Goal: Use online tool/utility: Utilize a website feature to perform a specific function

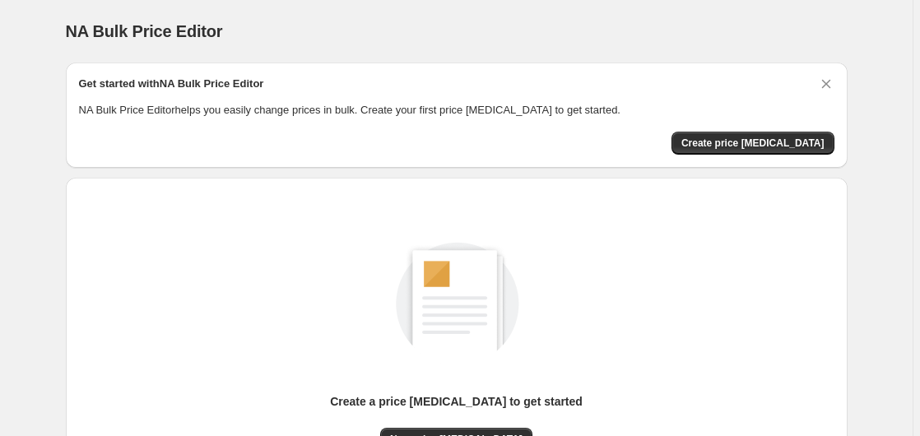
scroll to position [180, 0]
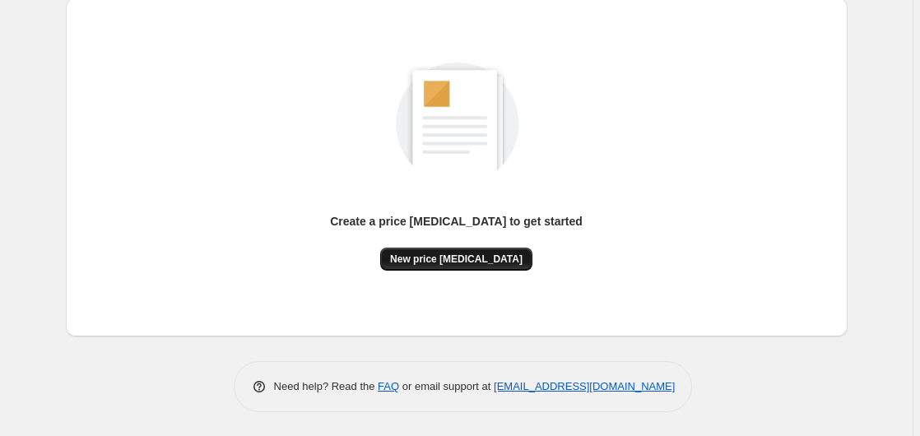
click at [480, 256] on span "New price [MEDICAL_DATA]" at bounding box center [456, 259] width 132 height 13
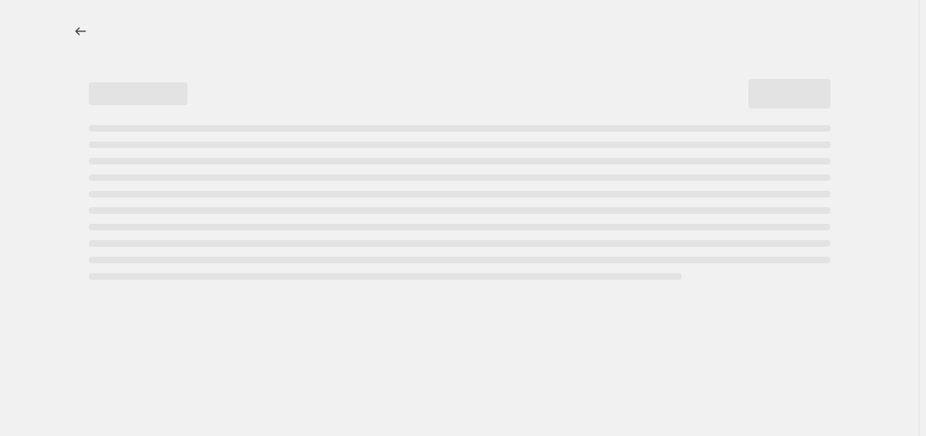
select select "percentage"
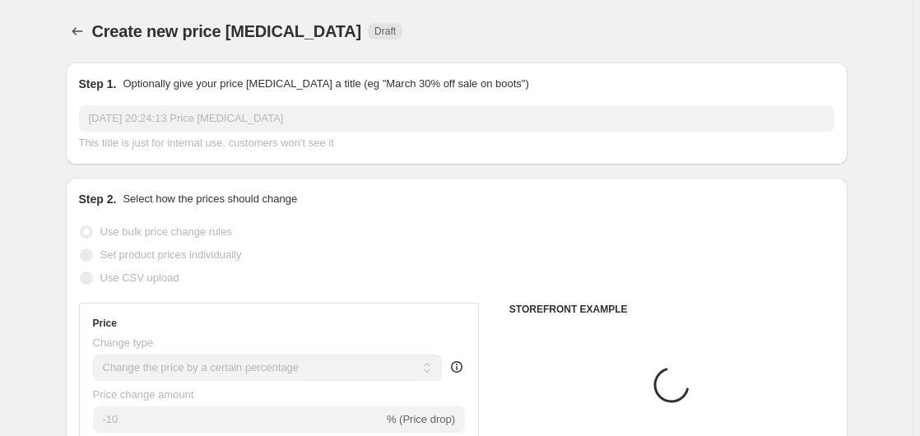
scroll to position [336, 0]
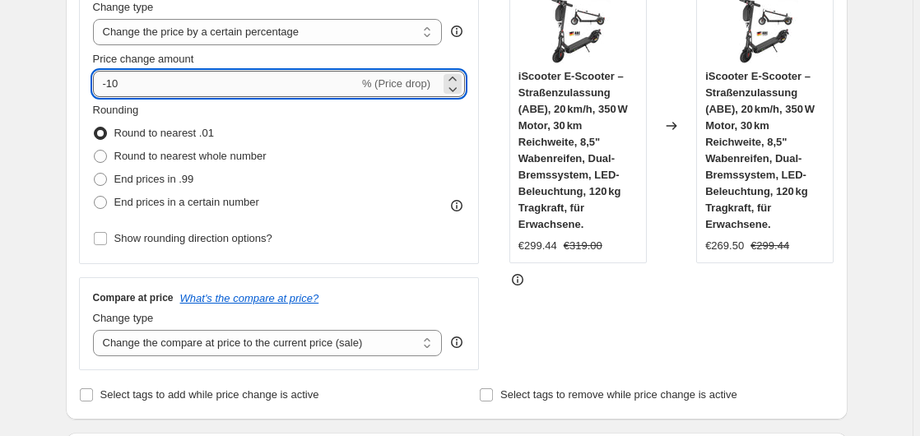
click at [209, 84] on input "-10" at bounding box center [226, 84] width 266 height 26
type input "-1"
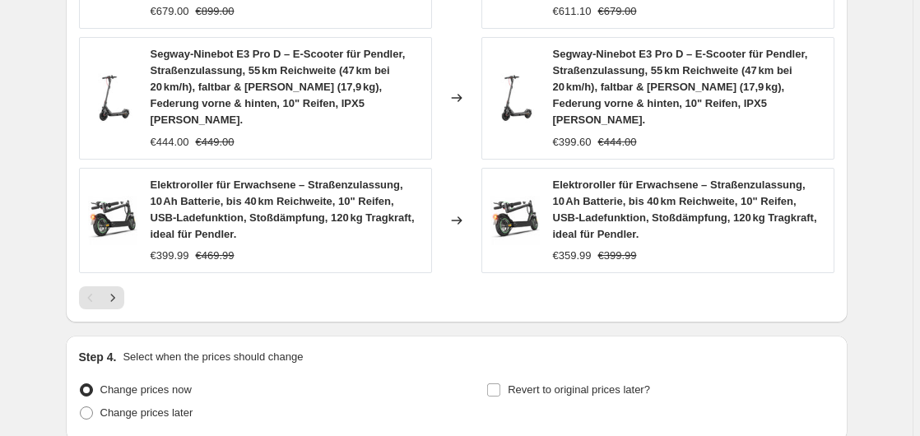
scroll to position [1400, 0]
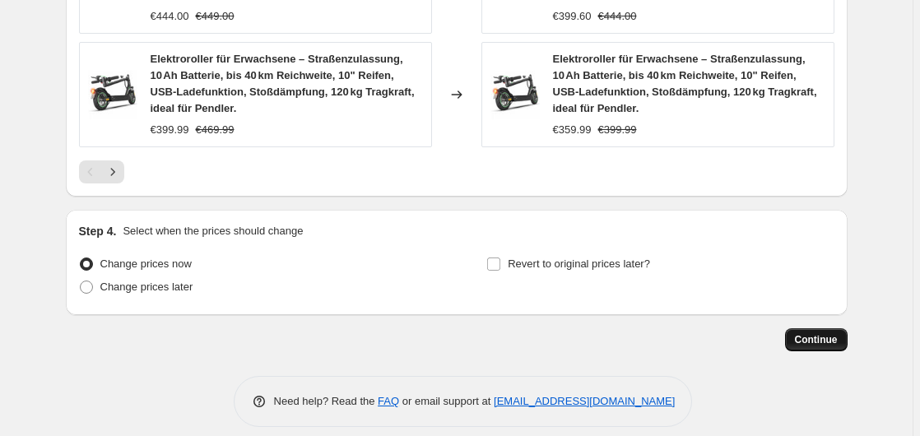
type input "-35"
click at [821, 333] on span "Continue" at bounding box center [816, 339] width 43 height 13
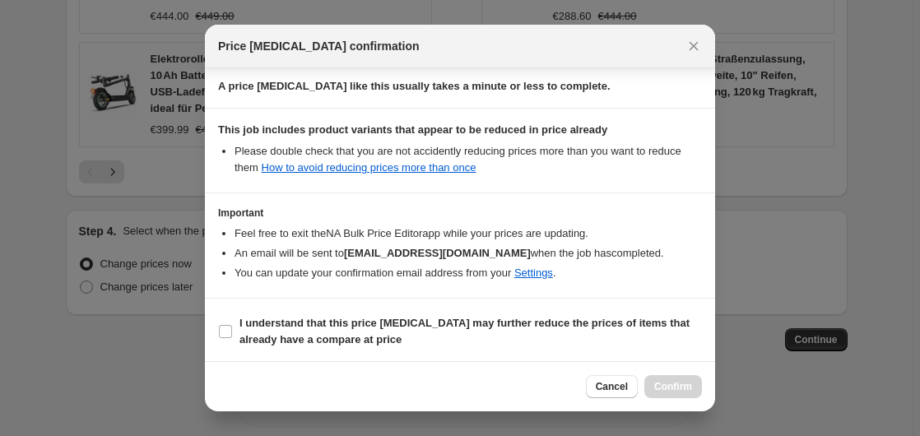
scroll to position [260, 0]
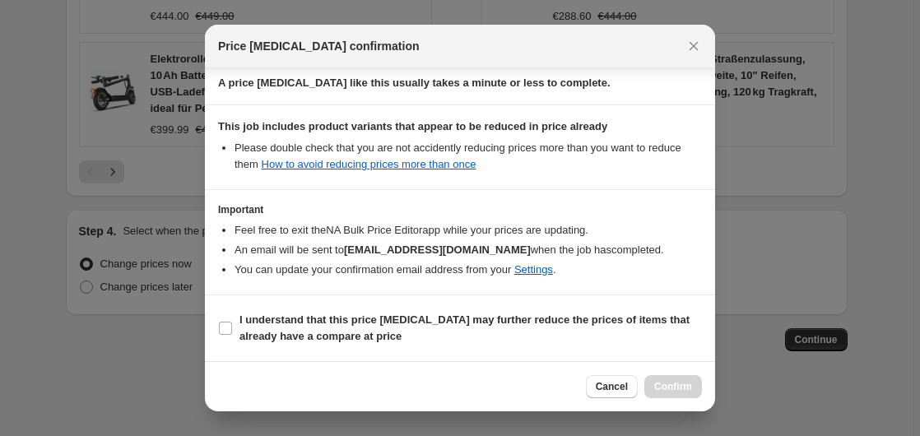
drag, startPoint x: 272, startPoint y: 336, endPoint x: 776, endPoint y: 272, distance: 507.4
click at [277, 336] on b "I understand that this price change job may further reduce the prices of items …" at bounding box center [464, 327] width 450 height 29
click at [355, 330] on b "I understand that this price change job may further reduce the prices of items …" at bounding box center [464, 327] width 450 height 29
click at [232, 330] on input "I understand that this price change job may further reduce the prices of items …" at bounding box center [225, 328] width 13 height 13
checkbox input "true"
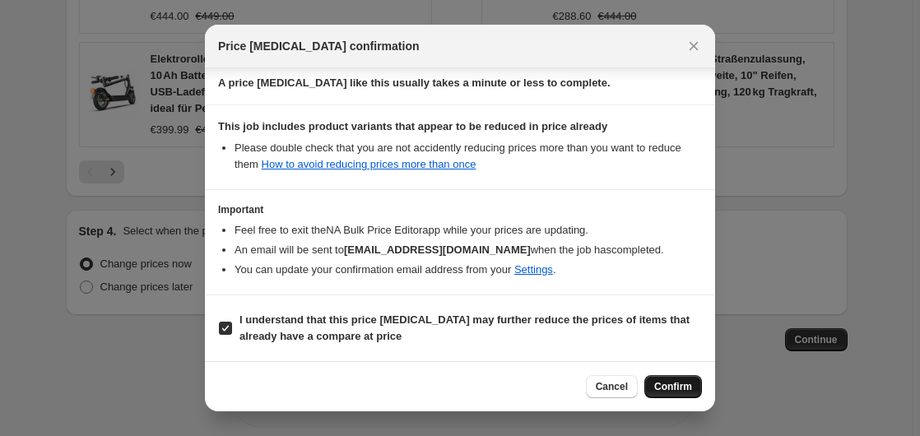
click at [649, 390] on button "Confirm" at bounding box center [673, 386] width 58 height 23
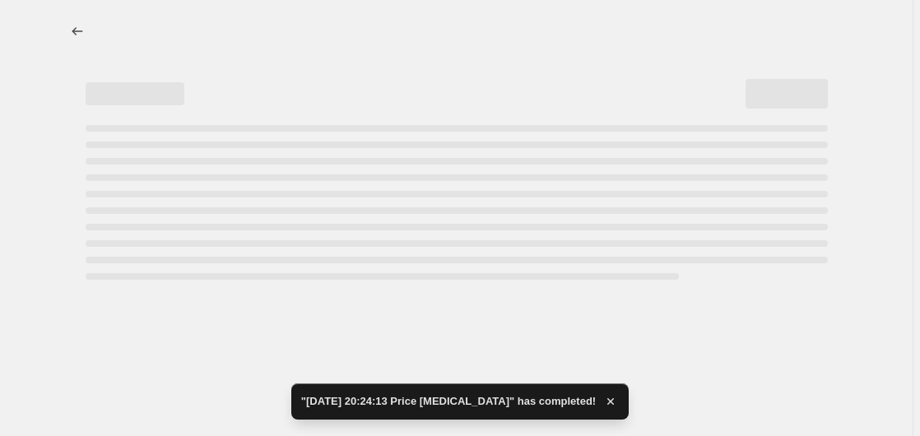
select select "percentage"
